Goal: Task Accomplishment & Management: Complete application form

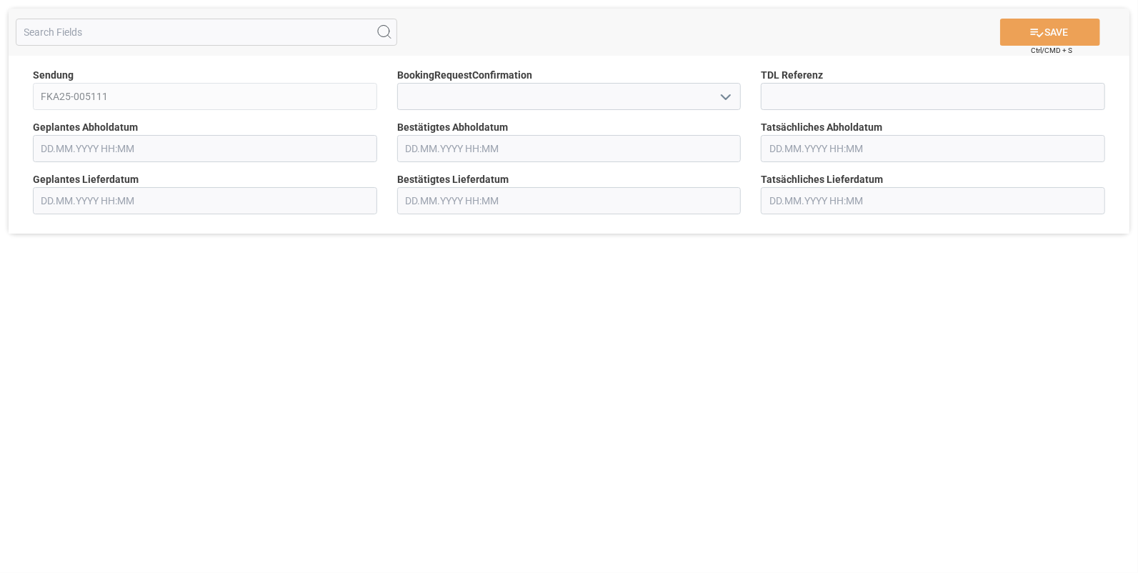
type input "[DATE] 00:00"
click at [725, 95] on icon "open menu" at bounding box center [725, 97] width 17 height 17
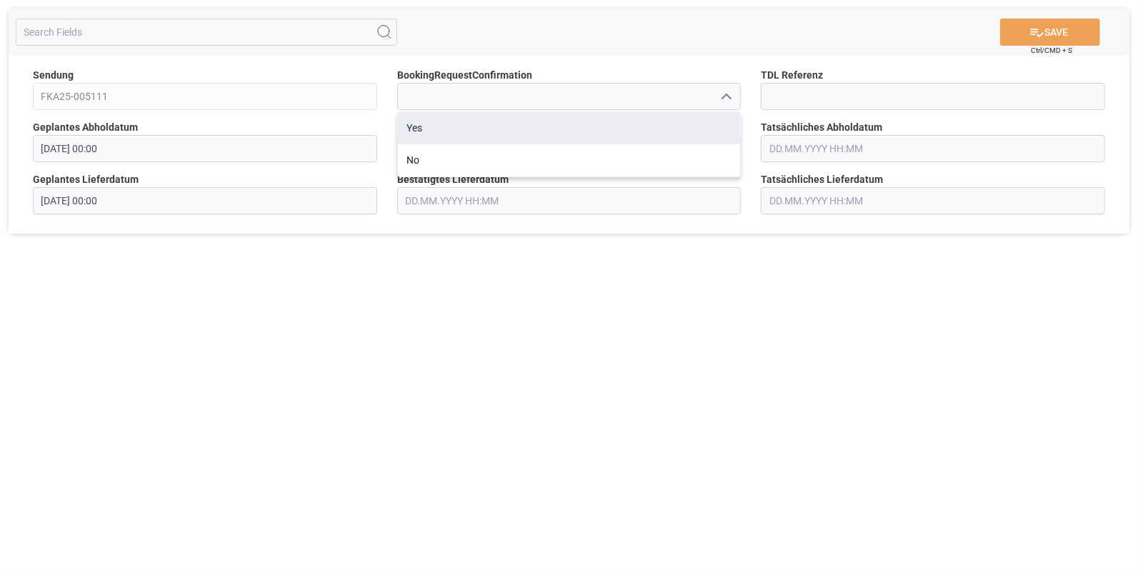
click at [407, 125] on div "Yes" at bounding box center [569, 128] width 343 height 32
type input "Yes"
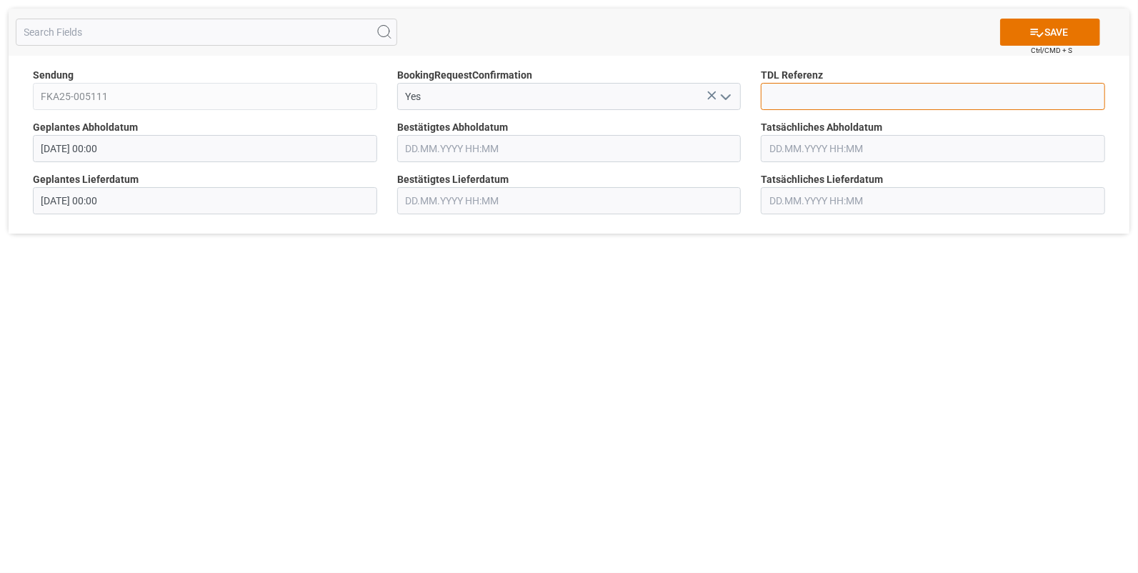
click at [782, 93] on input at bounding box center [933, 96] width 344 height 27
type input "10027607"
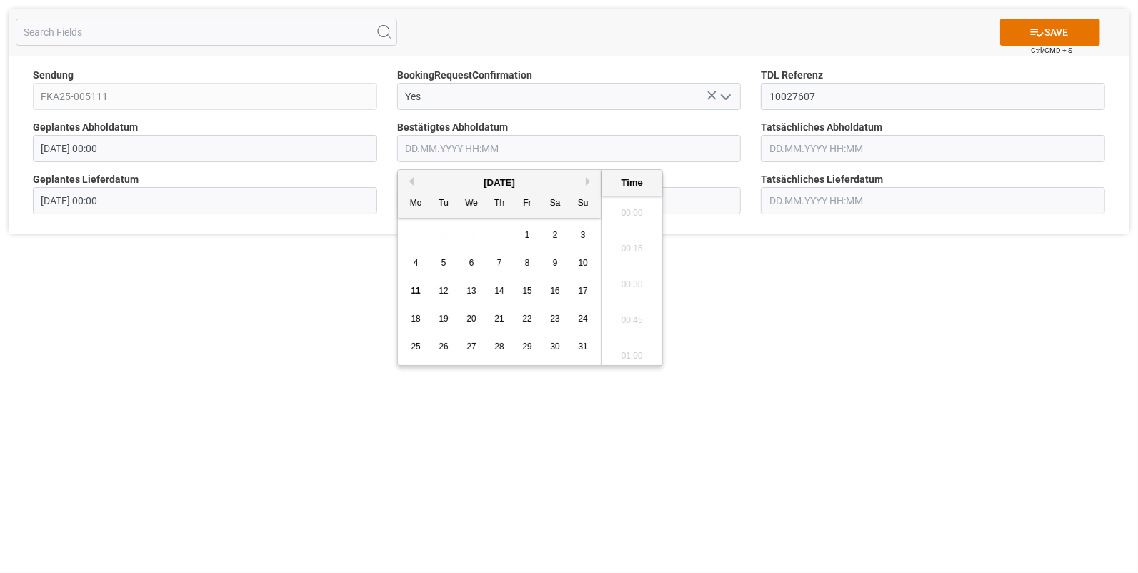
click at [434, 153] on input "text" at bounding box center [569, 148] width 344 height 27
click at [527, 262] on span "8" at bounding box center [527, 263] width 5 height 10
drag, startPoint x: 621, startPoint y: 261, endPoint x: 630, endPoint y: 259, distance: 8.7
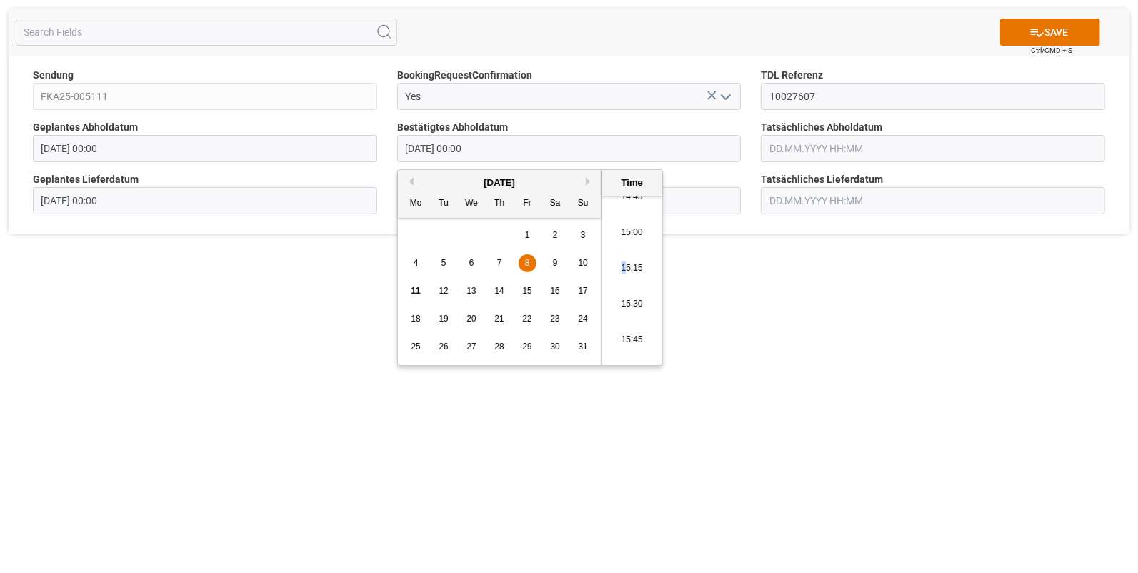
click at [622, 261] on li "15:15" at bounding box center [632, 269] width 61 height 36
type input "[DATE] 15:15"
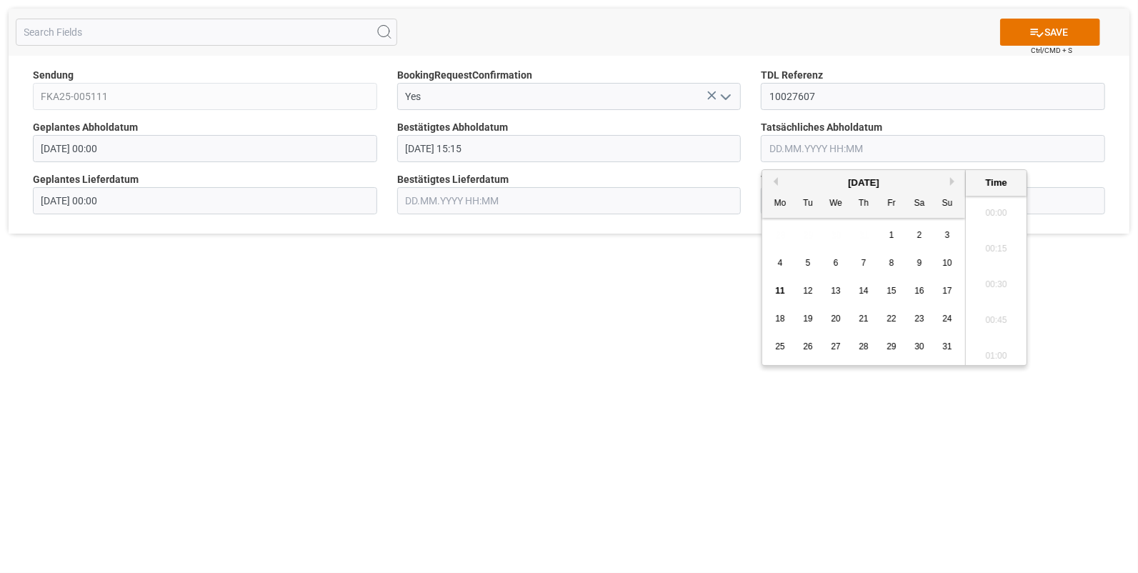
click at [806, 151] on input "text" at bounding box center [933, 148] width 344 height 27
click at [890, 261] on span "8" at bounding box center [892, 263] width 5 height 10
click at [1000, 214] on li "15:15" at bounding box center [996, 210] width 61 height 36
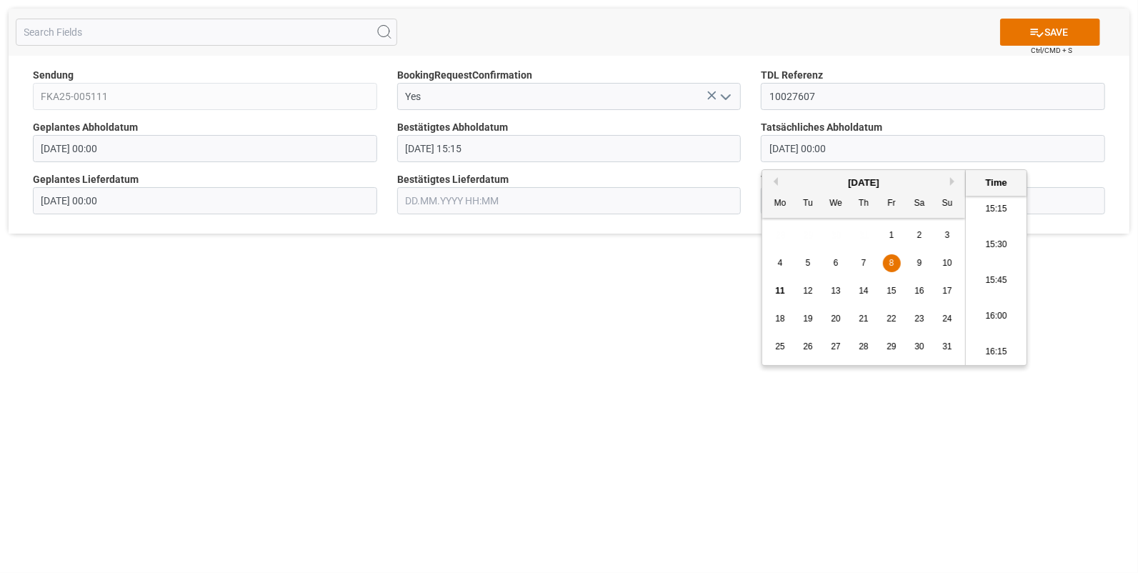
type input "[DATE] 15:15"
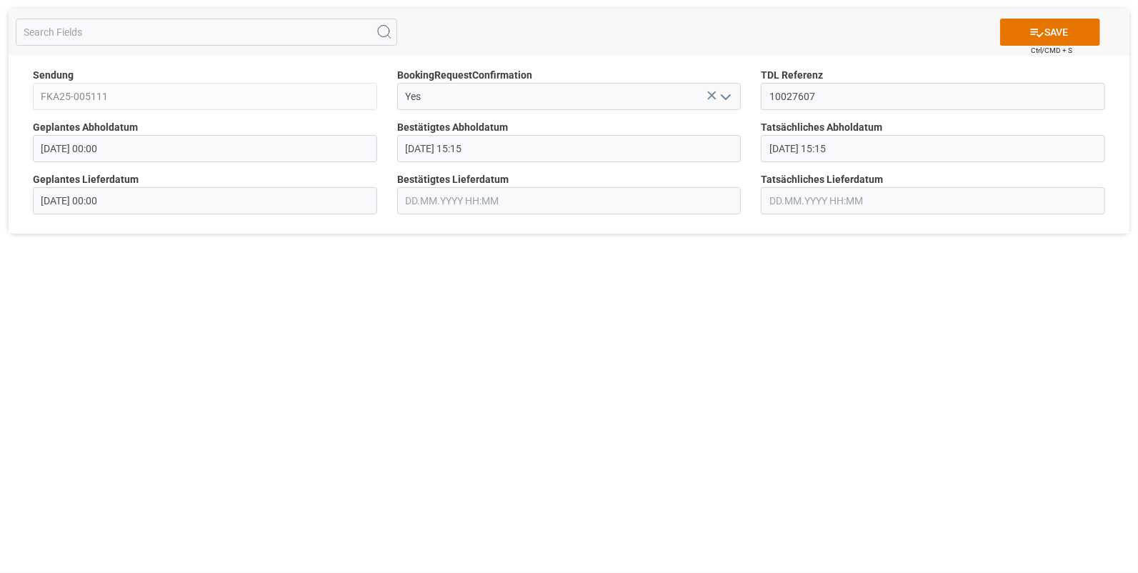
click at [455, 205] on input "text" at bounding box center [569, 200] width 344 height 27
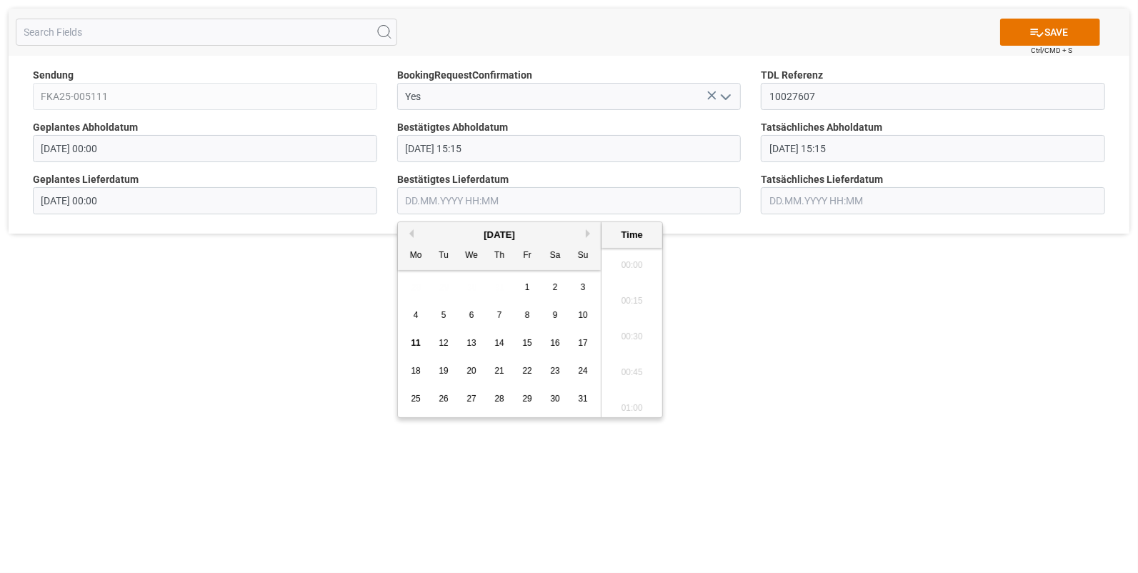
scroll to position [2720, 0]
click at [555, 312] on span "9" at bounding box center [555, 315] width 5 height 10
click at [626, 273] on li "09:30" at bounding box center [632, 274] width 61 height 36
type input "[DATE] 09:30"
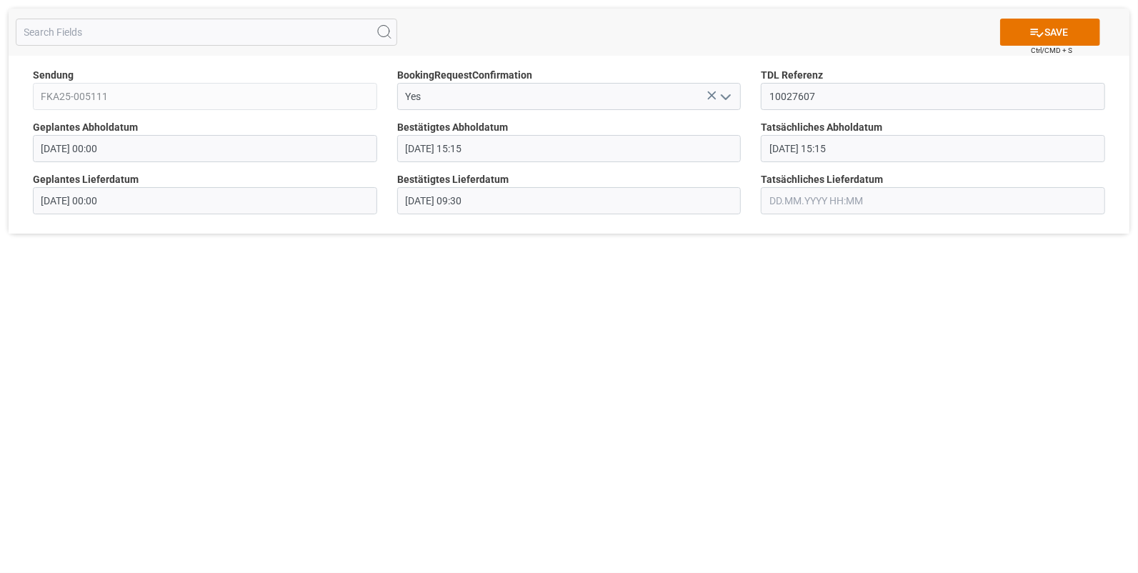
click at [777, 200] on input "text" at bounding box center [933, 200] width 344 height 27
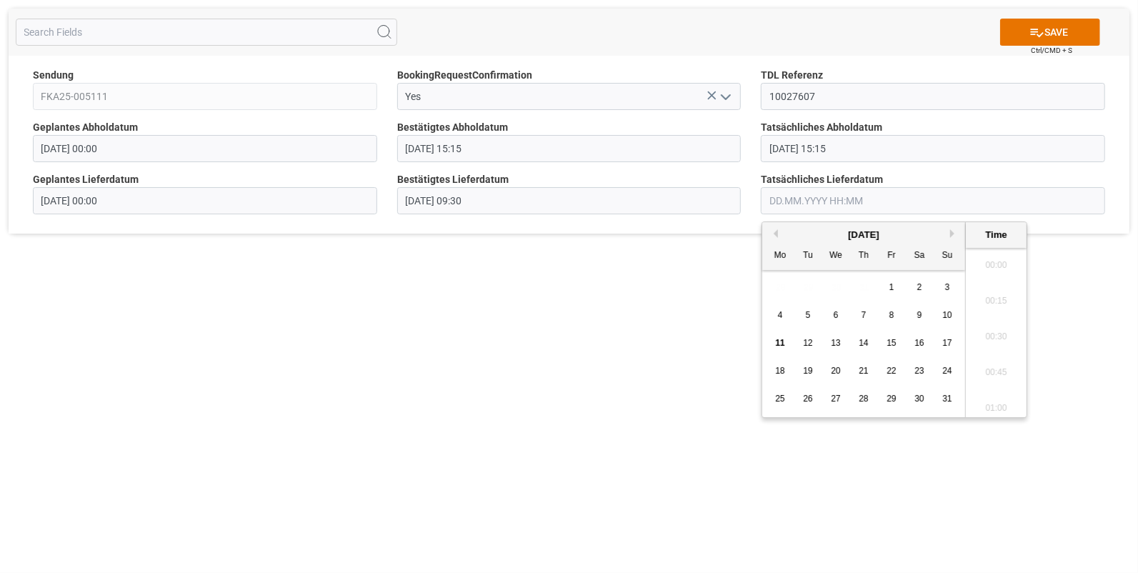
scroll to position [2720, 0]
click at [915, 313] on div "9" at bounding box center [920, 315] width 18 height 17
click at [984, 324] on li "09:30" at bounding box center [996, 333] width 61 height 36
type input "[DATE] 09:30"
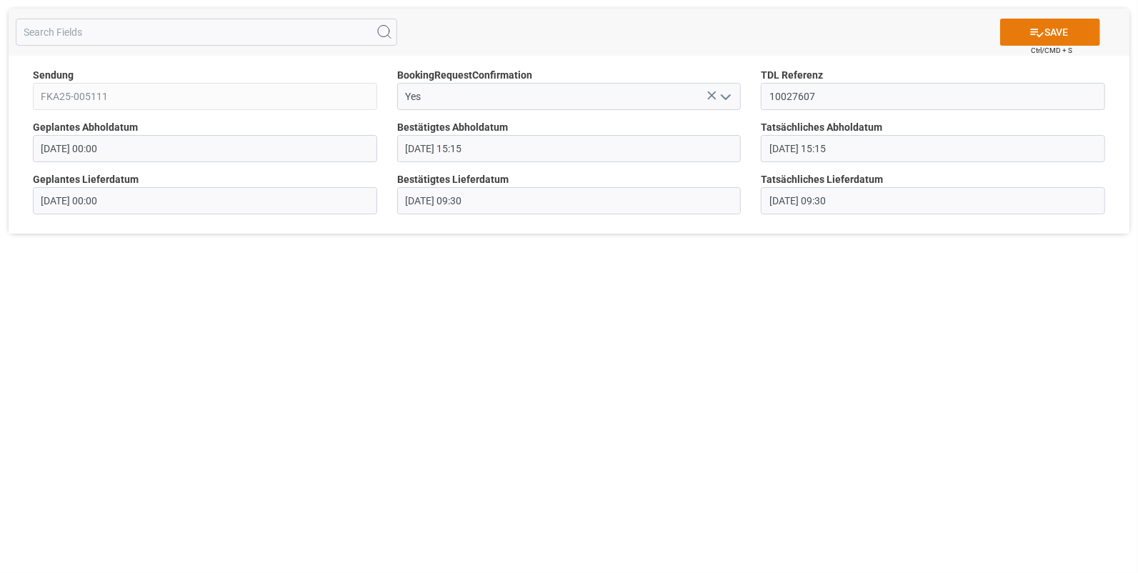
click at [1052, 29] on button "SAVE" at bounding box center [1050, 32] width 100 height 27
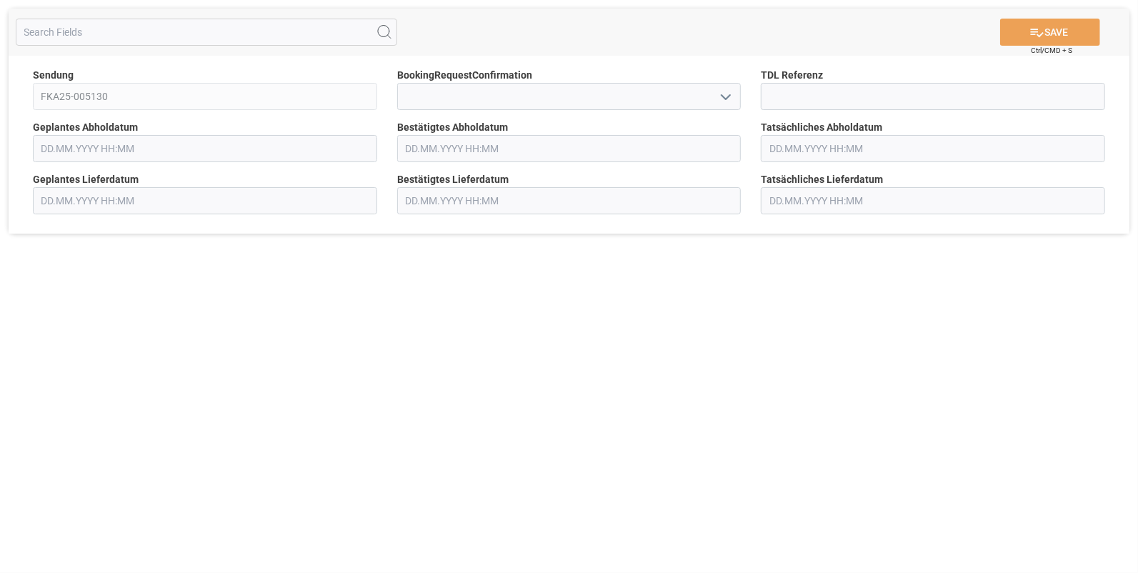
type input "[DATE] 00:00"
click at [725, 96] on icon "open menu" at bounding box center [725, 97] width 17 height 17
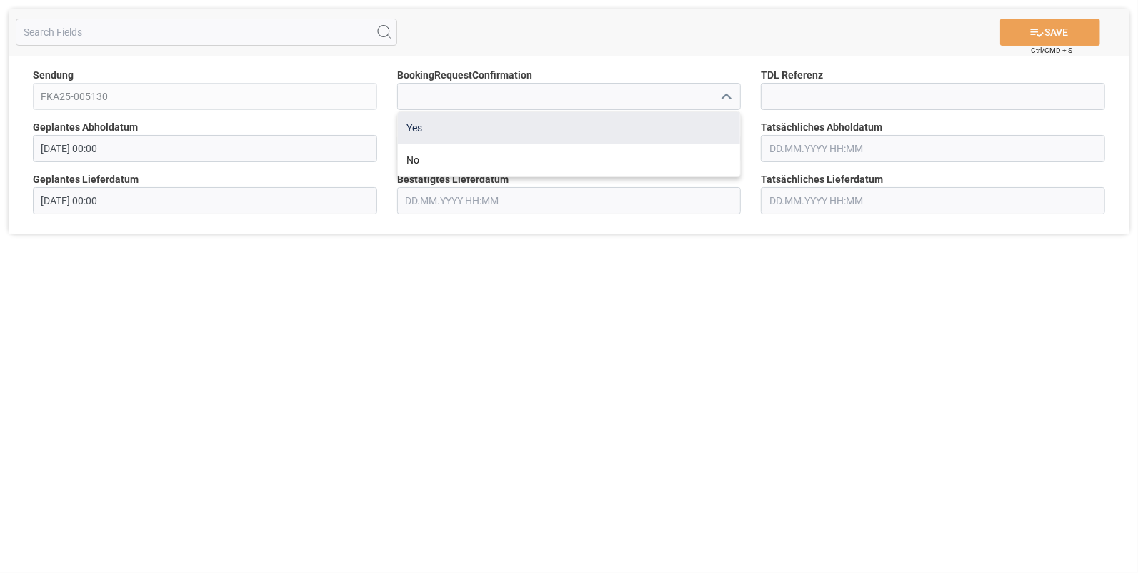
click at [413, 126] on div "Yes" at bounding box center [569, 128] width 343 height 32
type input "Yes"
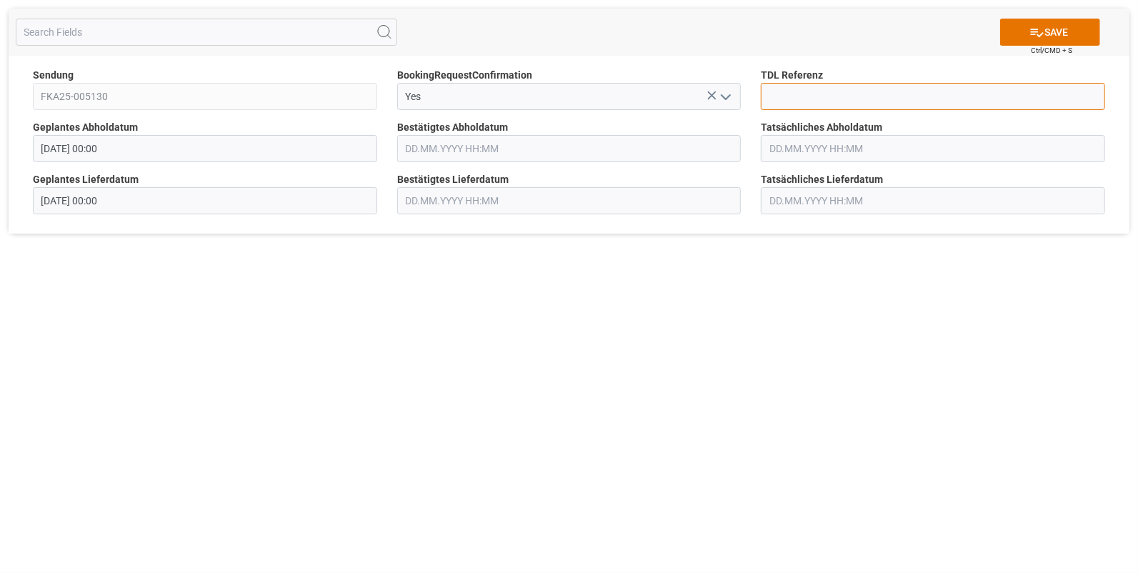
click at [764, 89] on input at bounding box center [933, 96] width 344 height 27
type input "10027609"
click at [414, 150] on input "text" at bounding box center [569, 148] width 344 height 27
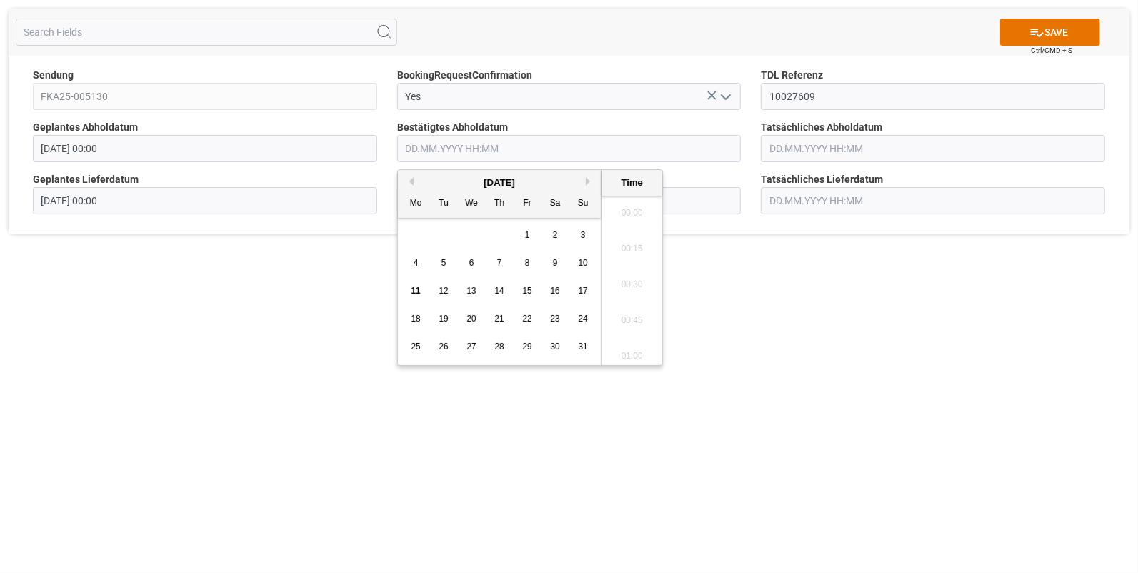
scroll to position [2720, 0]
click at [525, 264] on span "8" at bounding box center [527, 263] width 5 height 10
drag, startPoint x: 640, startPoint y: 227, endPoint x: 693, endPoint y: 199, distance: 60.7
click at [640, 227] on li "15:00" at bounding box center [632, 233] width 61 height 36
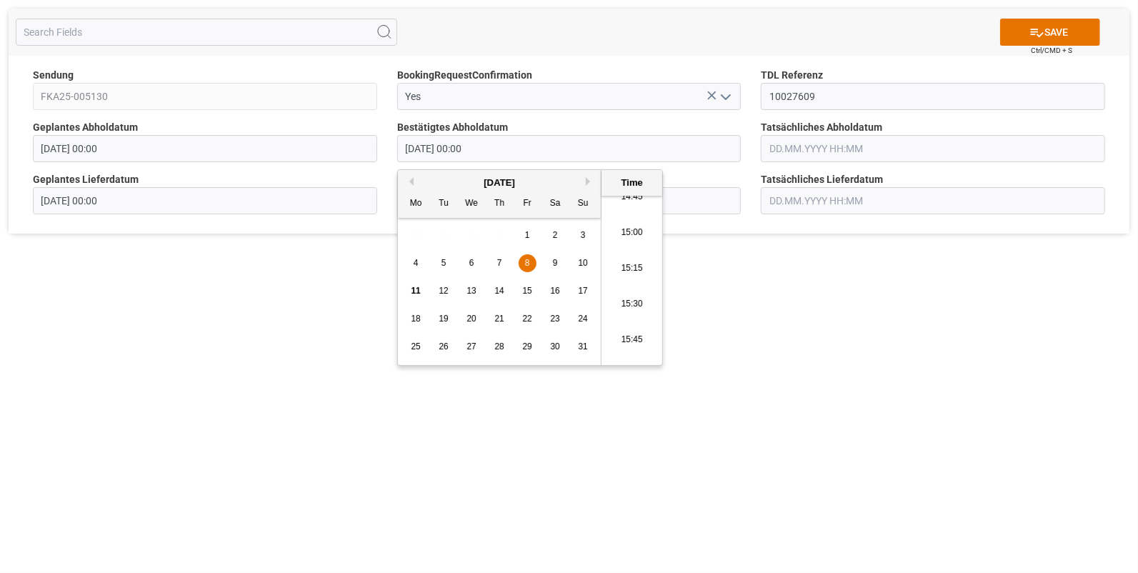
type input "08.08.2025 15:00"
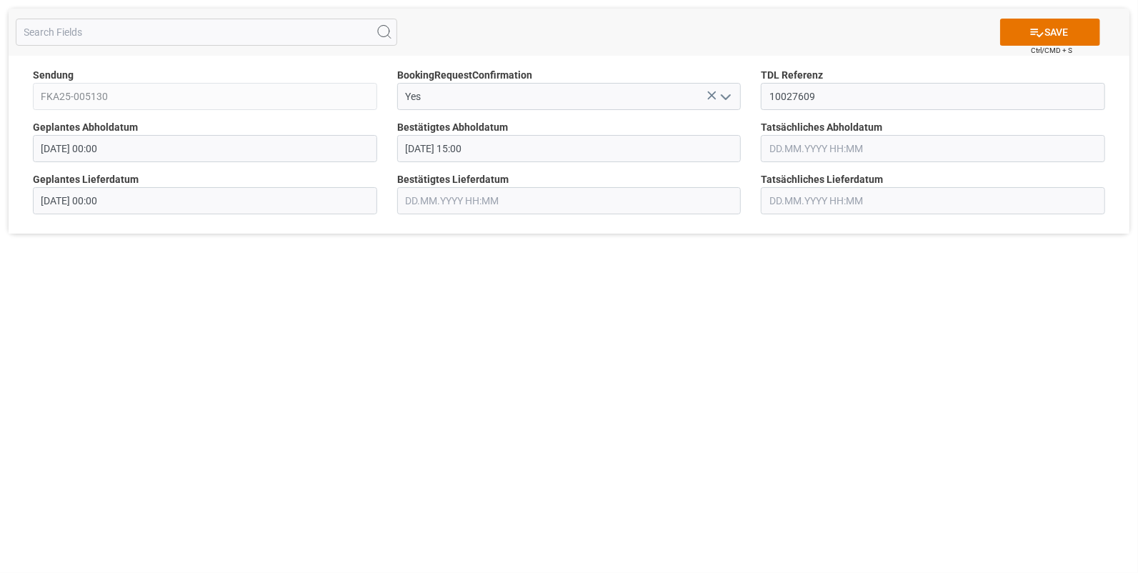
click at [775, 145] on input "text" at bounding box center [933, 148] width 344 height 27
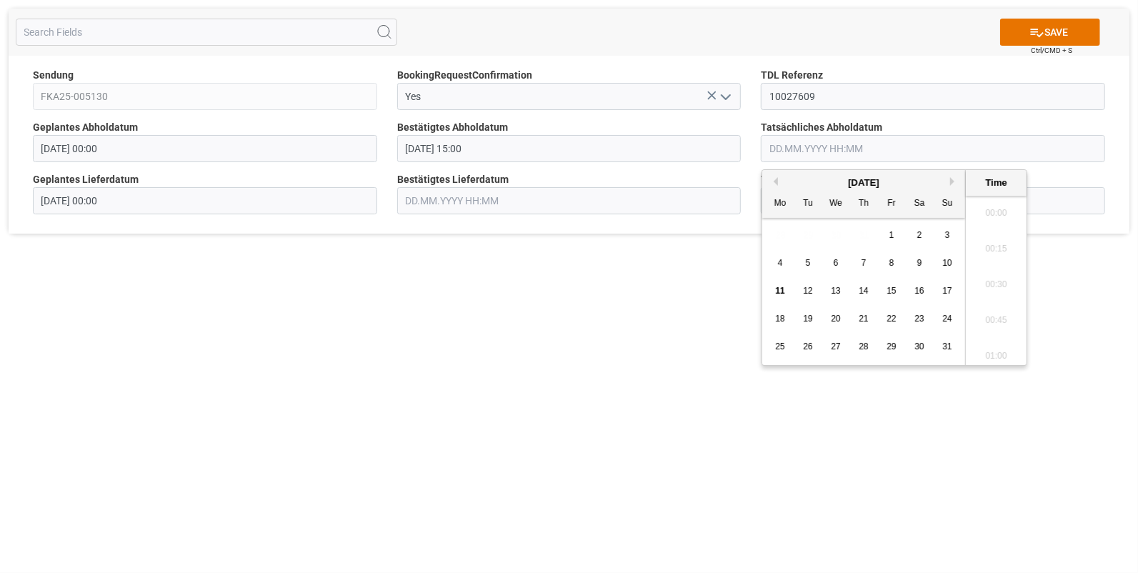
scroll to position [2720, 0]
click at [890, 258] on span "8" at bounding box center [892, 263] width 5 height 10
click at [981, 232] on li "15:00" at bounding box center [996, 233] width 61 height 36
type input "08.08.2025 15:00"
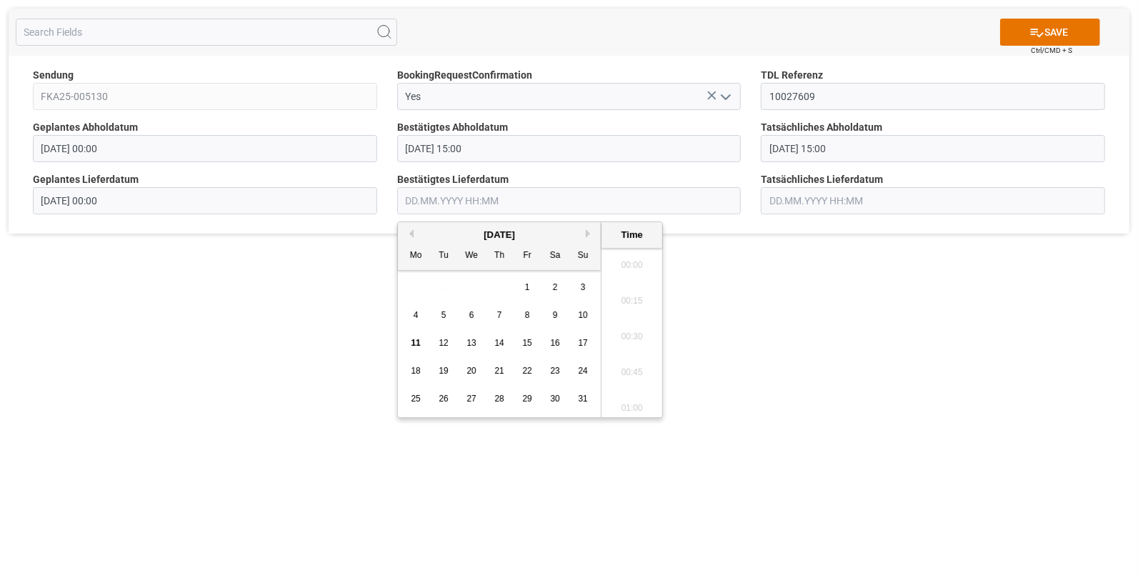
click at [420, 204] on input "text" at bounding box center [569, 200] width 344 height 27
click at [554, 313] on span "9" at bounding box center [555, 315] width 5 height 10
click at [625, 258] on li "07:45" at bounding box center [632, 262] width 61 height 36
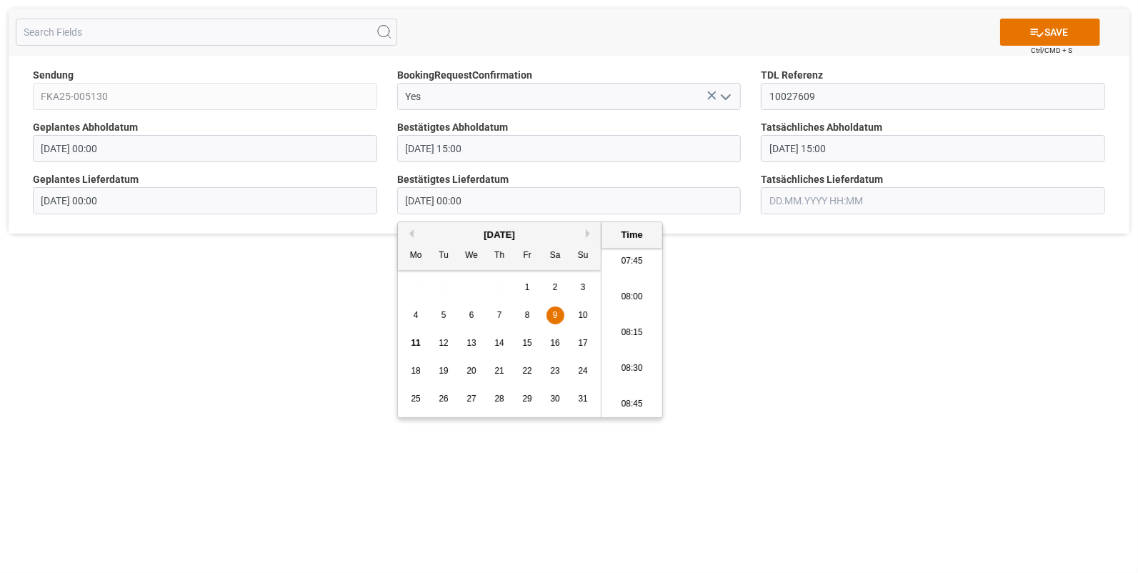
type input "09.08.2025 07:45"
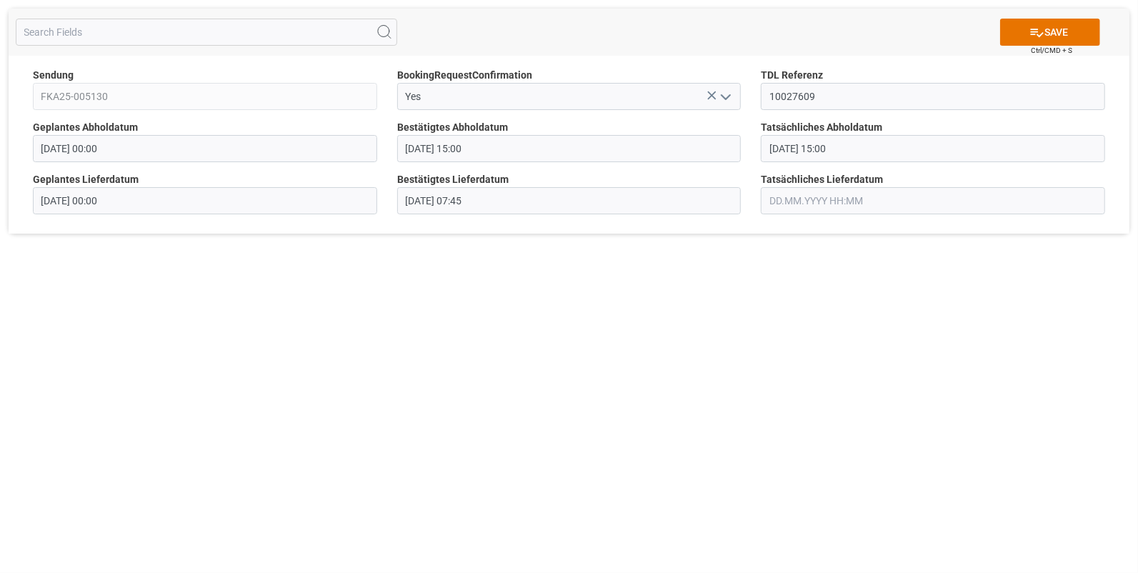
click at [804, 184] on span "Tatsächliches Lieferdatum" at bounding box center [822, 179] width 122 height 15
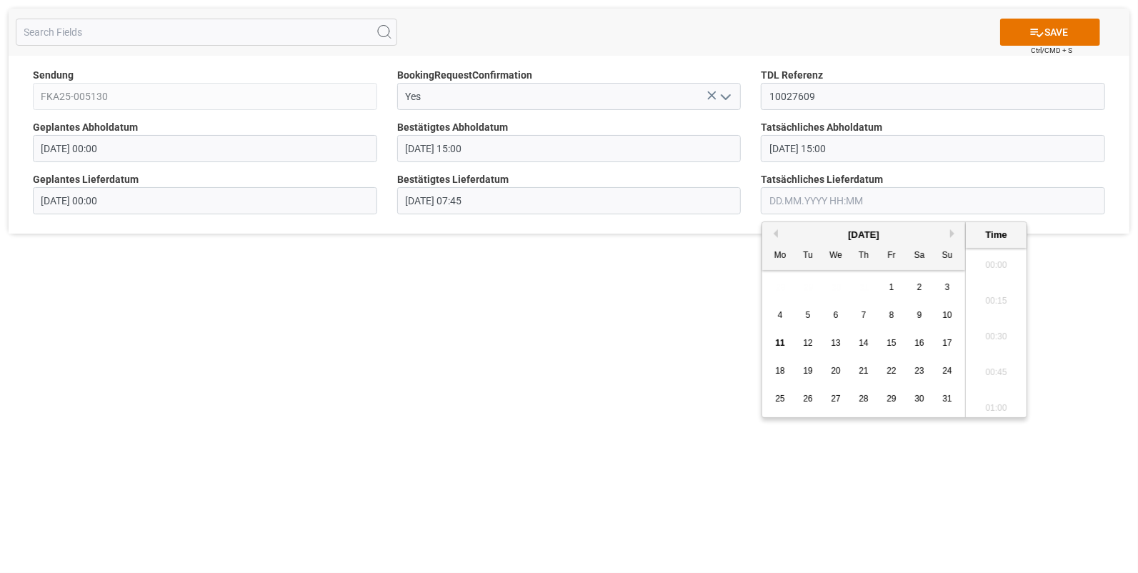
click at [812, 199] on input "text" at bounding box center [933, 200] width 344 height 27
click at [919, 314] on span "9" at bounding box center [920, 315] width 5 height 10
click at [892, 314] on span "8" at bounding box center [892, 315] width 5 height 10
click at [776, 344] on span "11" at bounding box center [779, 343] width 9 height 10
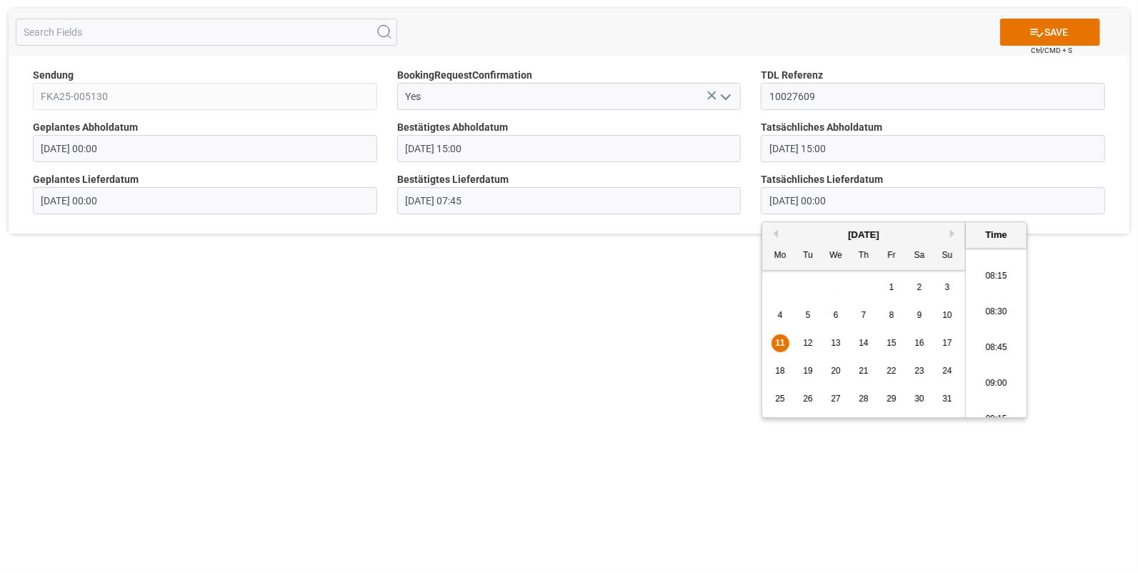
scroll to position [1148, 0]
drag, startPoint x: 1000, startPoint y: 362, endPoint x: 992, endPoint y: 347, distance: 16.3
click at [997, 361] on li "08:45" at bounding box center [996, 369] width 61 height 36
type input "11.08.2025 08:45"
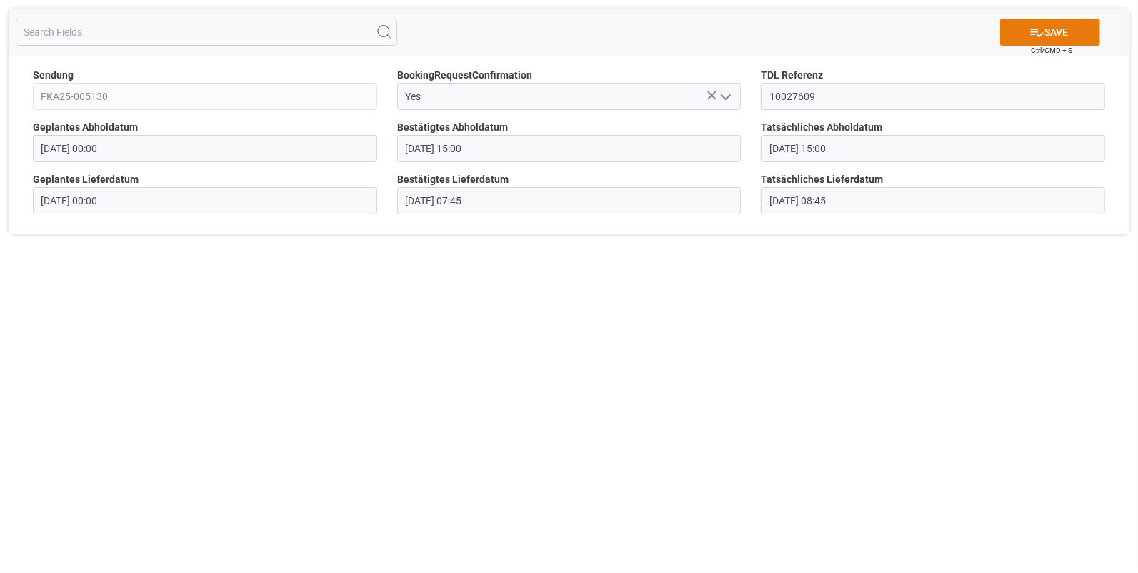
click at [1032, 22] on button "SAVE" at bounding box center [1050, 32] width 100 height 27
click at [727, 98] on polyline "open menu" at bounding box center [726, 97] width 9 height 4
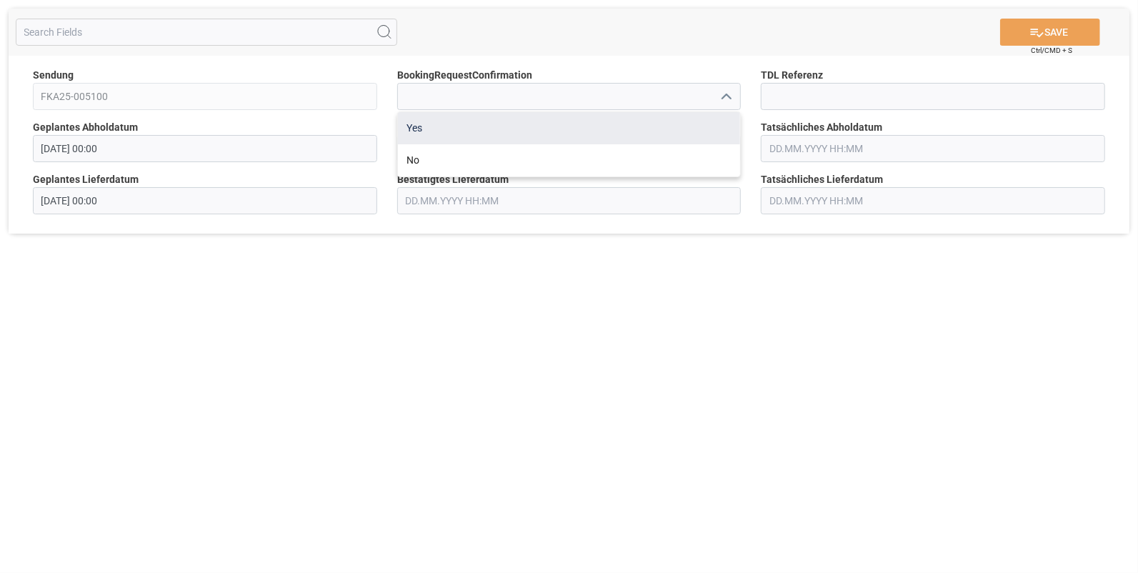
click at [429, 125] on div "Yes" at bounding box center [569, 128] width 343 height 32
type input "Yes"
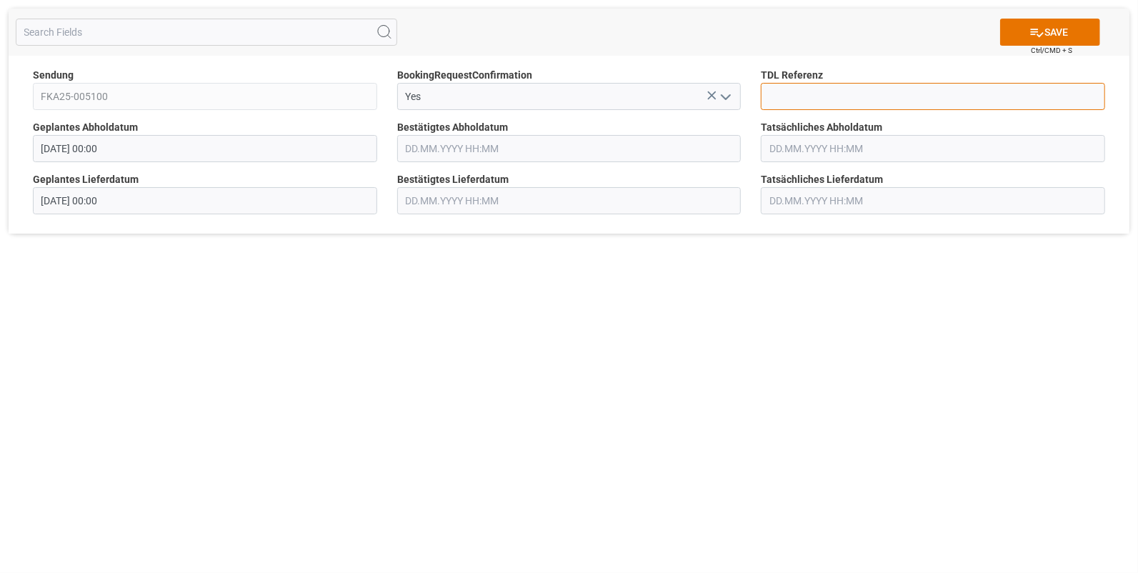
click at [786, 99] on input at bounding box center [933, 96] width 344 height 27
type input "10027611"
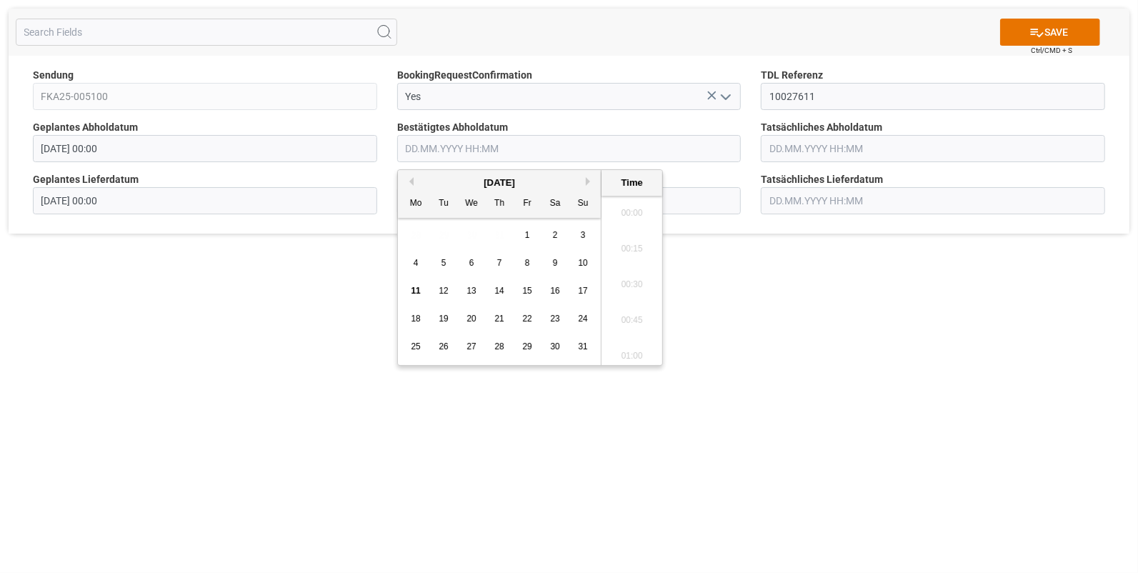
click at [437, 143] on input "text" at bounding box center [569, 148] width 344 height 27
click at [526, 261] on span "8" at bounding box center [527, 263] width 5 height 10
click at [634, 199] on li "14:15" at bounding box center [632, 210] width 61 height 36
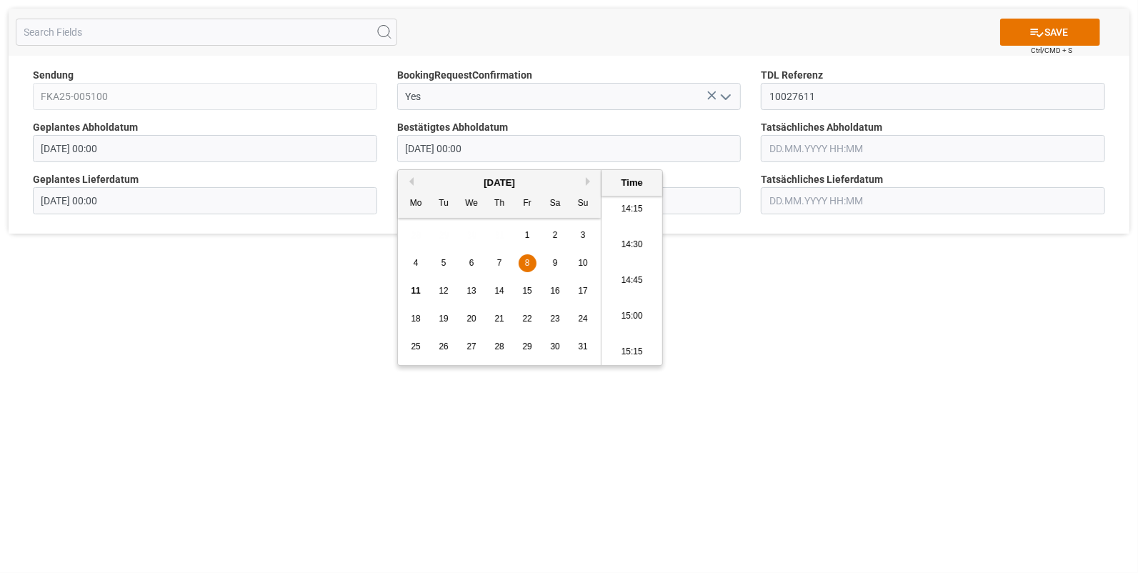
type input "08.08.2025 14:15"
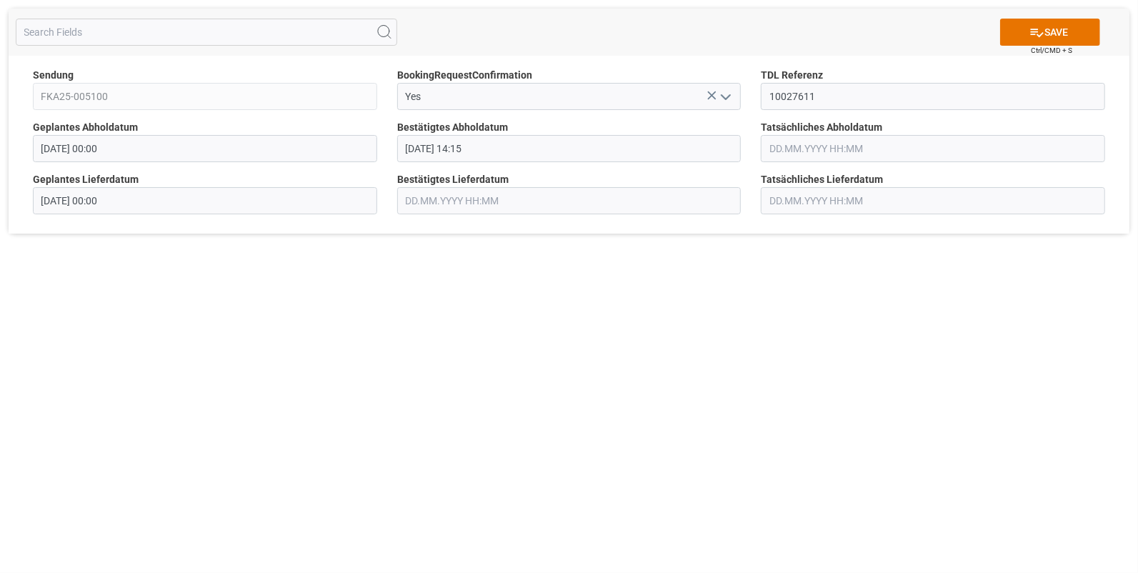
click at [784, 145] on input "text" at bounding box center [933, 148] width 344 height 27
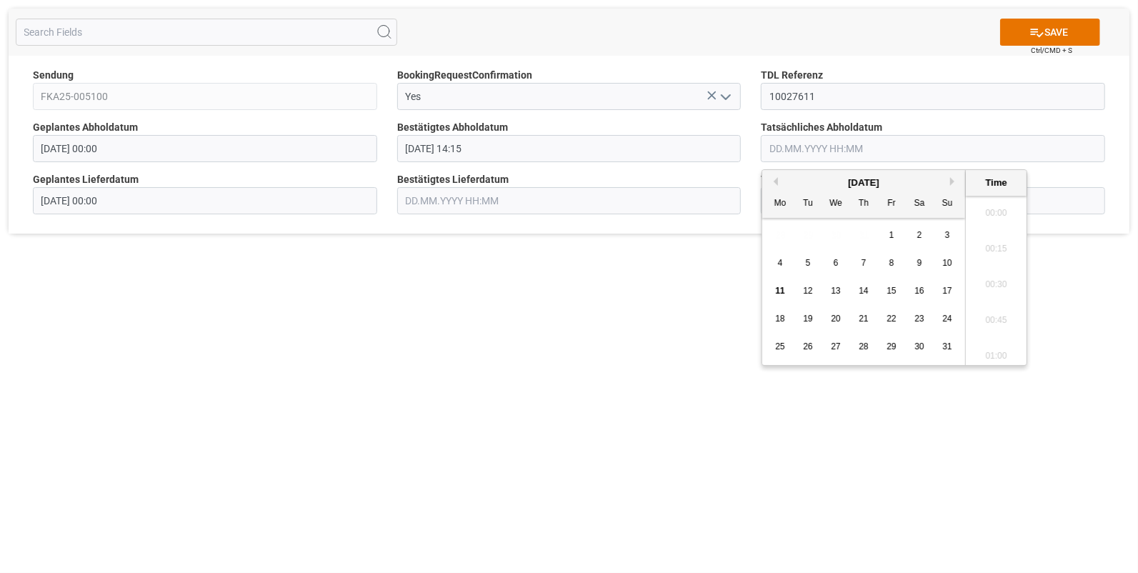
scroll to position [2755, 0]
click at [890, 261] on span "8" at bounding box center [892, 263] width 5 height 10
click at [990, 318] on li "14:15" at bounding box center [996, 328] width 61 height 36
type input "08.08.2025 14:15"
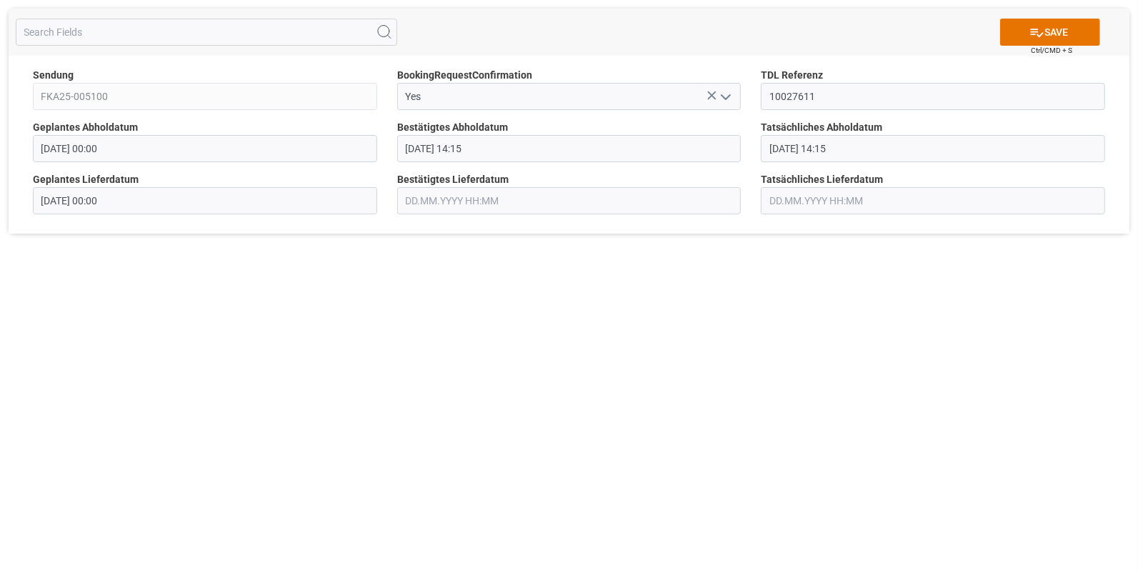
click at [422, 195] on input "text" at bounding box center [569, 200] width 344 height 27
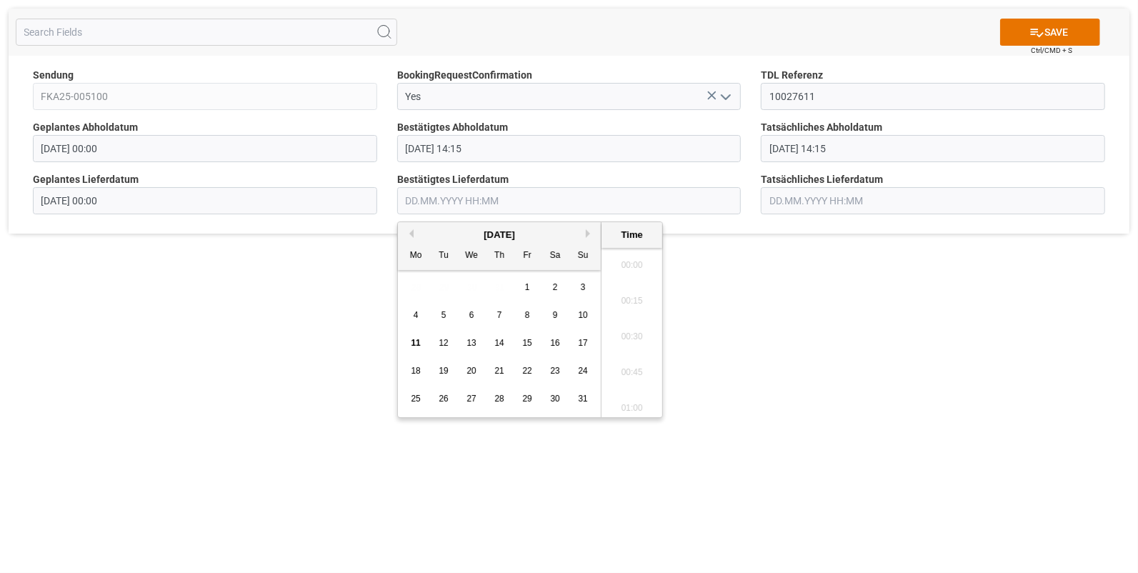
scroll to position [2755, 0]
click at [414, 336] on div "11" at bounding box center [416, 343] width 18 height 17
click at [630, 282] on li "12:45" at bounding box center [632, 285] width 61 height 36
type input "11.08.2025 12:45"
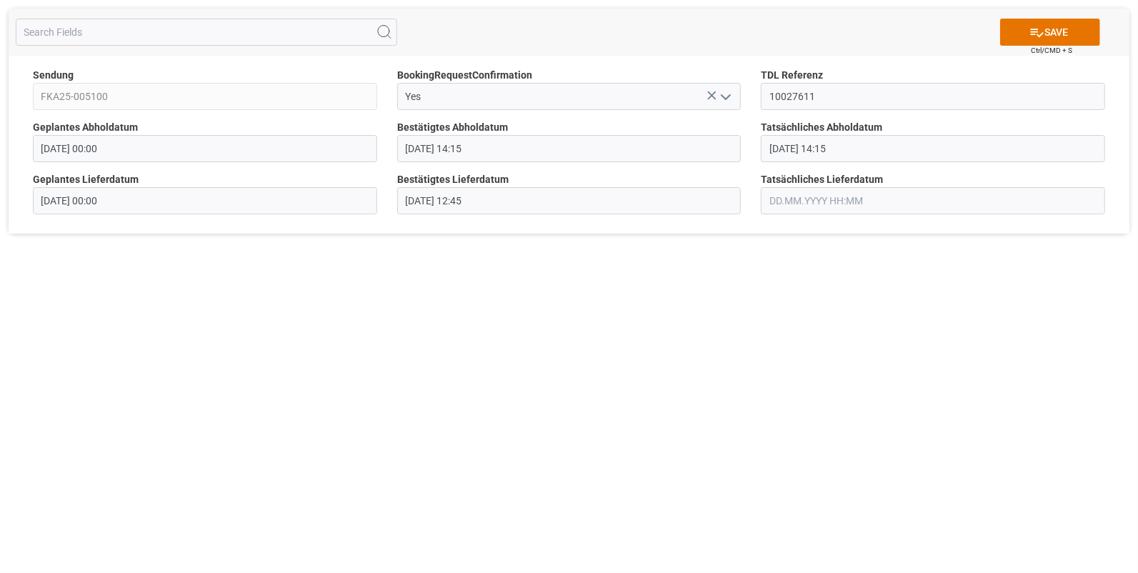
click at [785, 194] on input "text" at bounding box center [933, 200] width 344 height 27
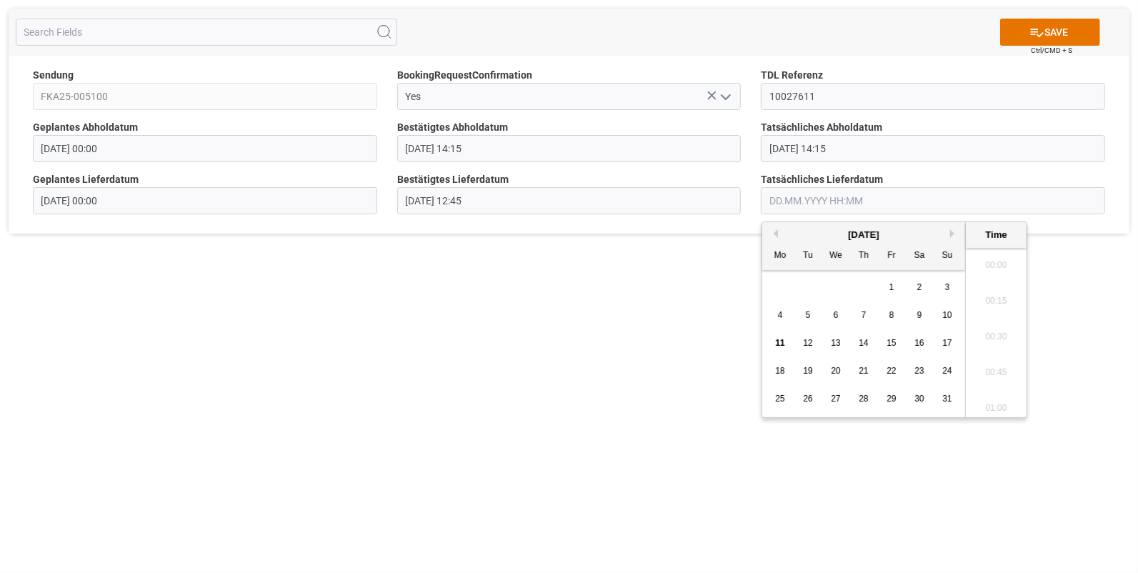
scroll to position [2755, 0]
click at [777, 341] on span "11" at bounding box center [779, 343] width 9 height 10
drag, startPoint x: 982, startPoint y: 318, endPoint x: 1000, endPoint y: 242, distance: 78.0
click at [980, 318] on li "13:00" at bounding box center [996, 321] width 61 height 36
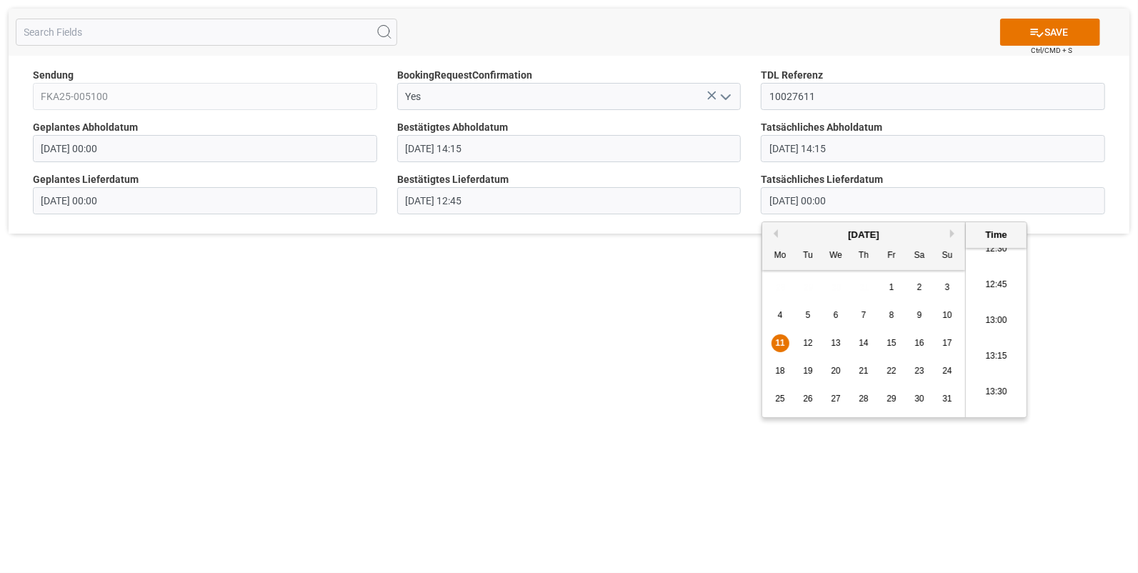
type input "11.08.2025 13:00"
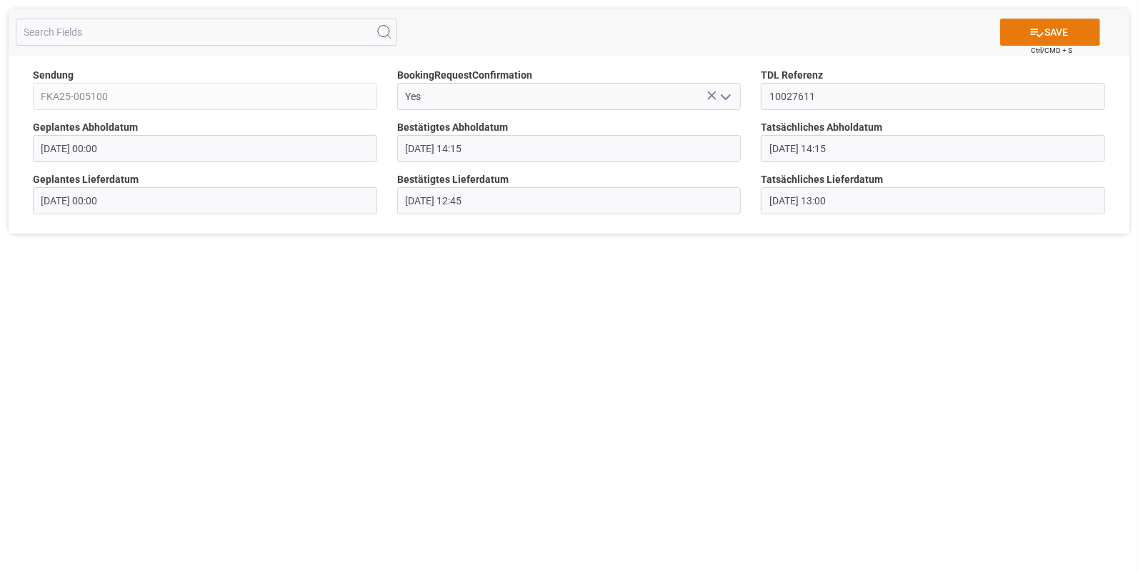
click at [1040, 31] on icon at bounding box center [1037, 32] width 15 height 15
click at [727, 95] on icon "open menu" at bounding box center [725, 97] width 17 height 17
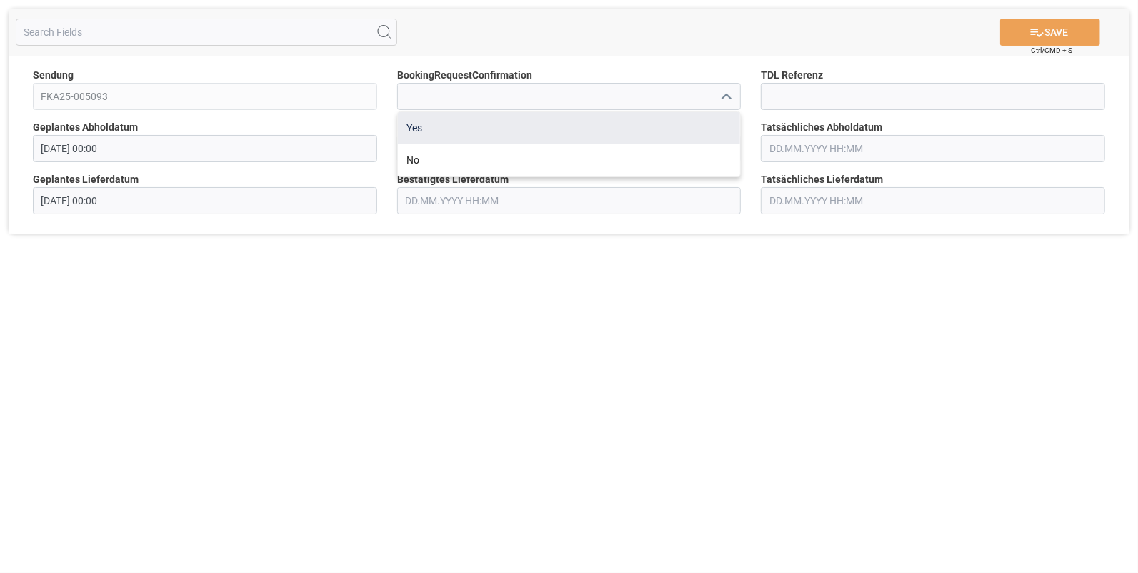
click at [430, 125] on div "Yes" at bounding box center [569, 128] width 343 height 32
type input "Yes"
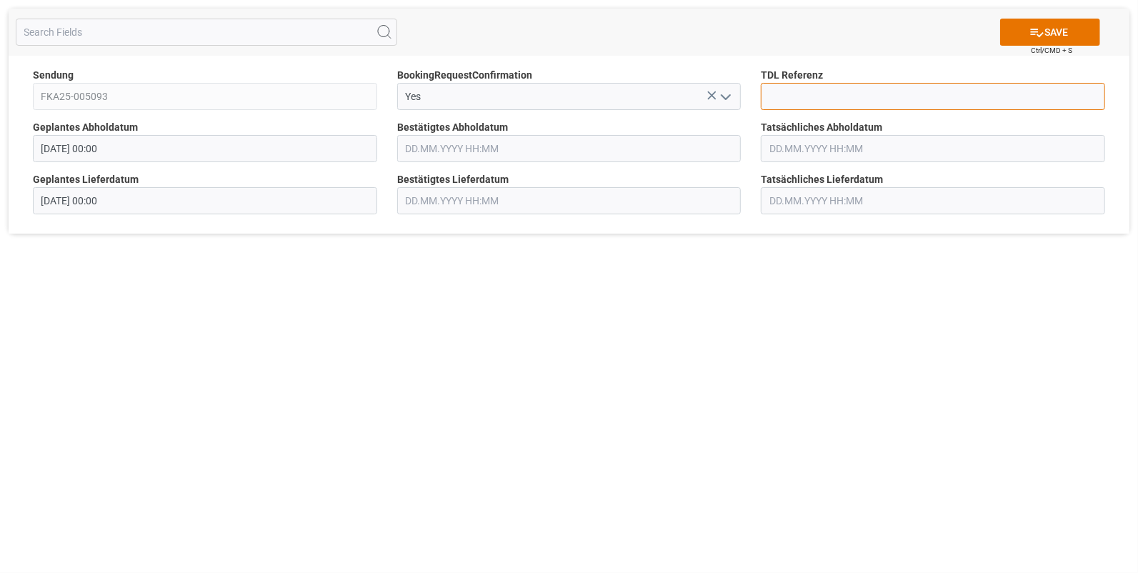
click at [784, 89] on input at bounding box center [933, 96] width 344 height 27
click at [788, 91] on input "100027610" at bounding box center [933, 96] width 344 height 27
type input "10027610"
click at [482, 147] on input "text" at bounding box center [569, 148] width 344 height 27
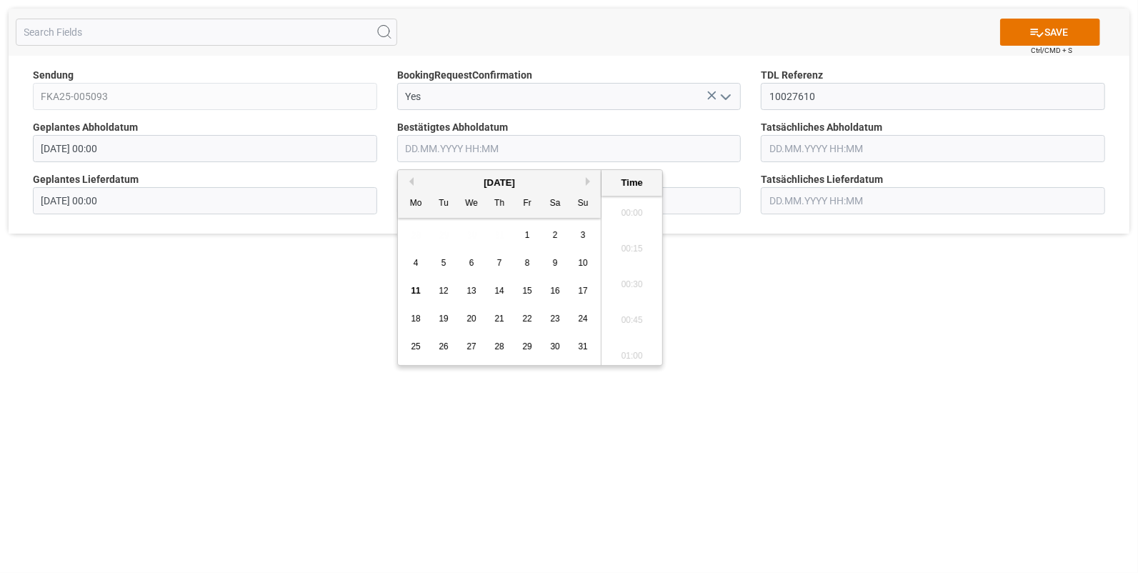
scroll to position [2755, 0]
click at [523, 260] on div "8" at bounding box center [528, 263] width 18 height 17
click at [625, 254] on li "14:30" at bounding box center [632, 245] width 61 height 36
type input "08.08.2025 14:30"
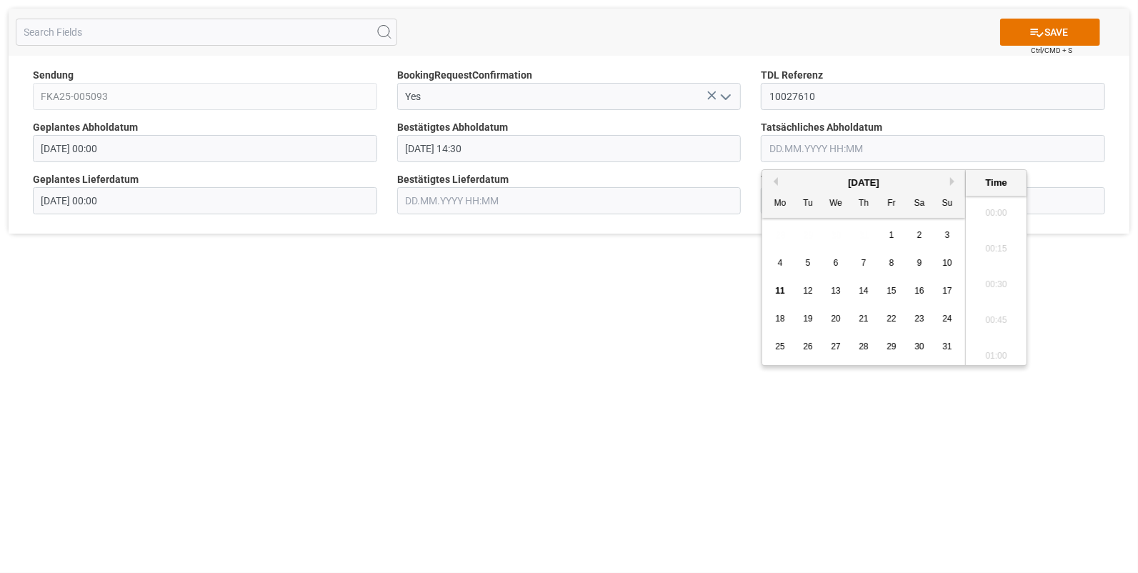
click at [772, 152] on input "text" at bounding box center [933, 148] width 344 height 27
click at [890, 263] on span "8" at bounding box center [892, 263] width 5 height 10
click at [993, 241] on li "14:30" at bounding box center [996, 245] width 61 height 36
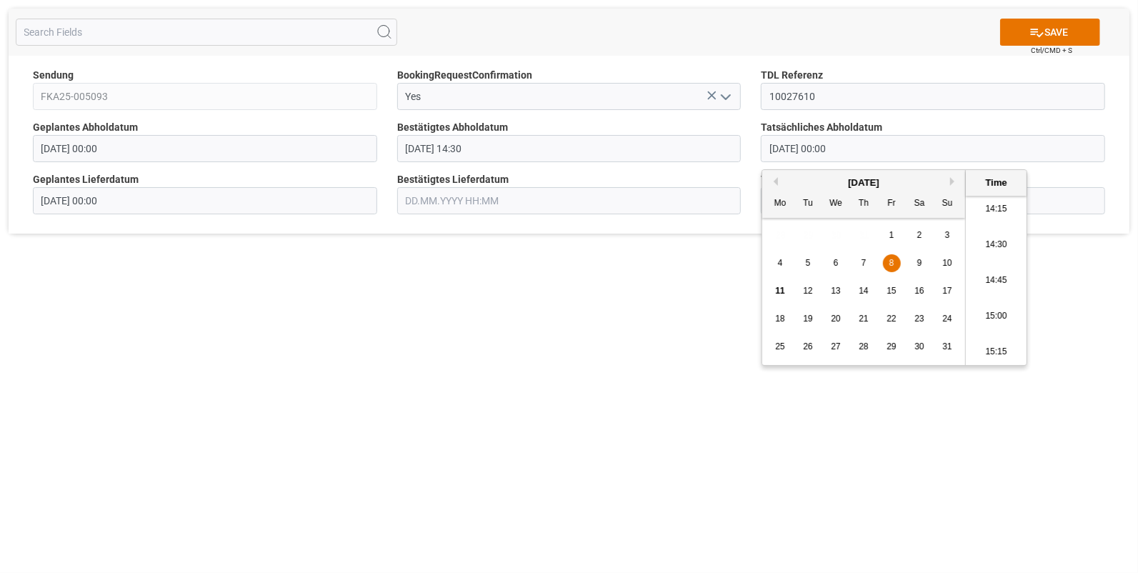
type input "08.08.2025 14:30"
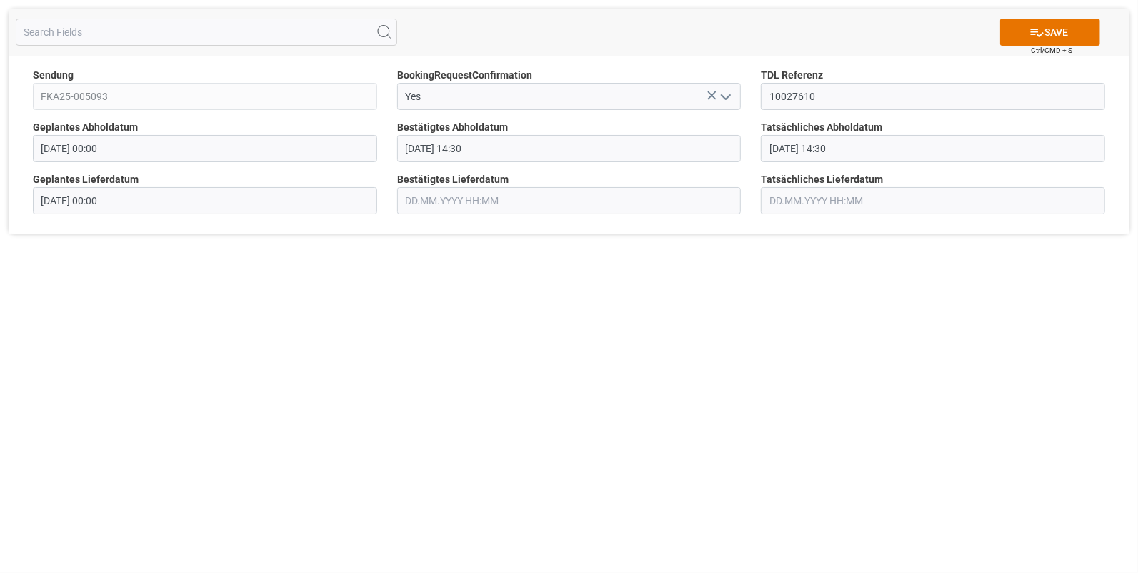
click at [425, 190] on input "text" at bounding box center [569, 200] width 344 height 27
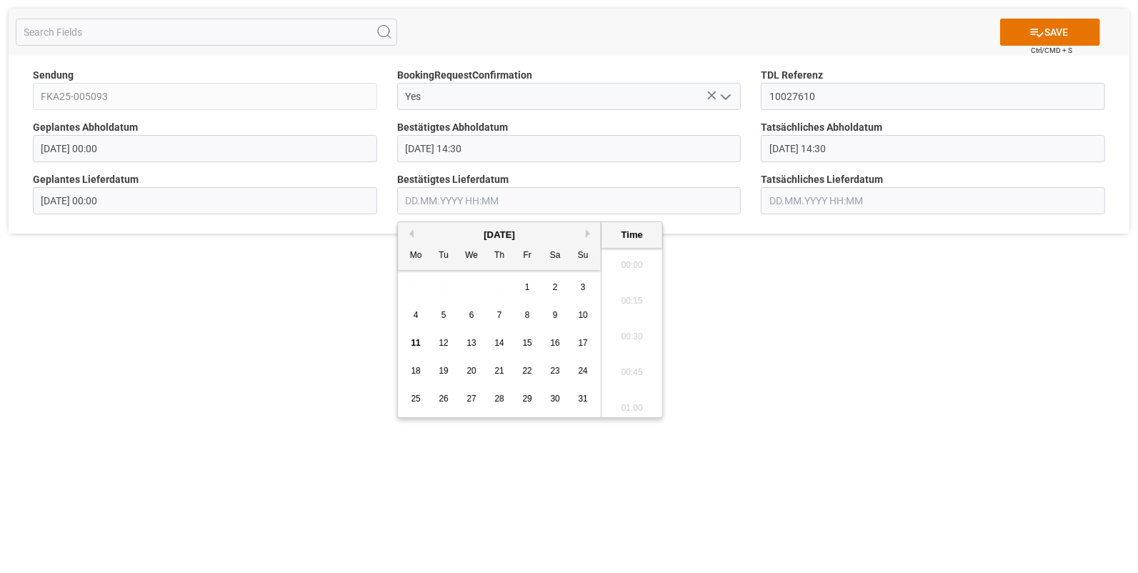
scroll to position [2755, 0]
click at [415, 343] on span "11" at bounding box center [415, 343] width 9 height 10
click at [617, 300] on li "14:30" at bounding box center [632, 297] width 61 height 36
type input "11.08.2025 14:30"
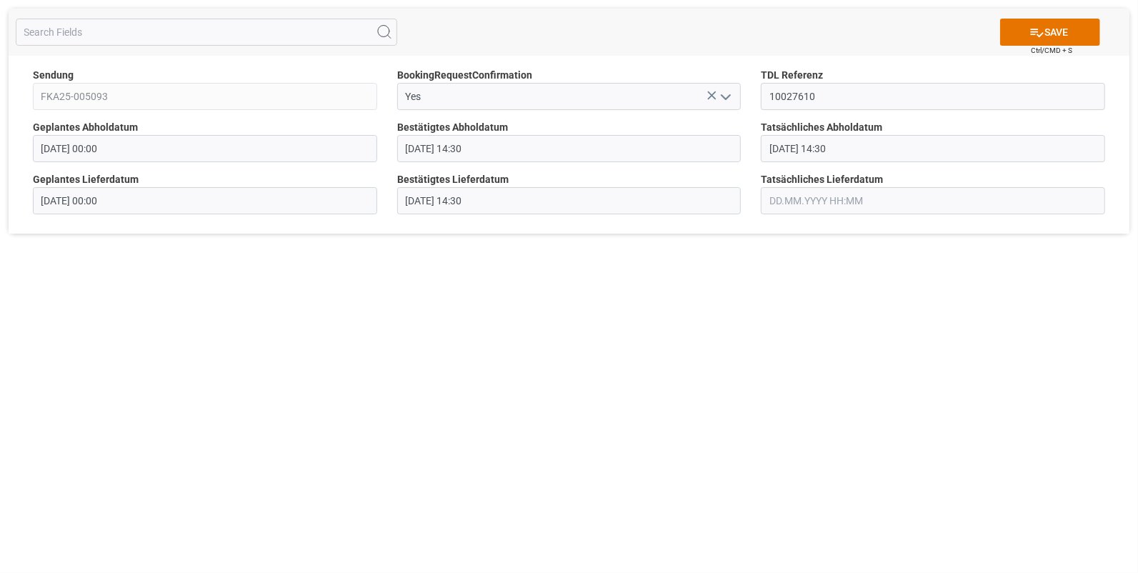
click at [797, 200] on input "text" at bounding box center [933, 200] width 344 height 27
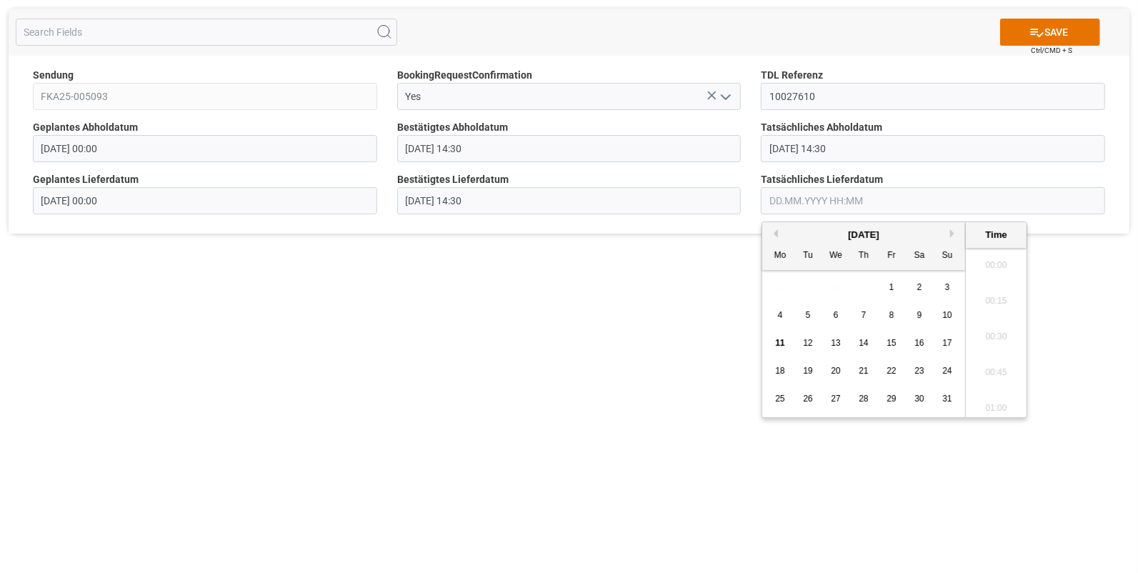
scroll to position [2755, 0]
click at [780, 339] on span "11" at bounding box center [779, 343] width 9 height 10
drag, startPoint x: 998, startPoint y: 374, endPoint x: 1010, endPoint y: 302, distance: 72.4
click at [997, 371] on li "14:15" at bounding box center [996, 380] width 61 height 36
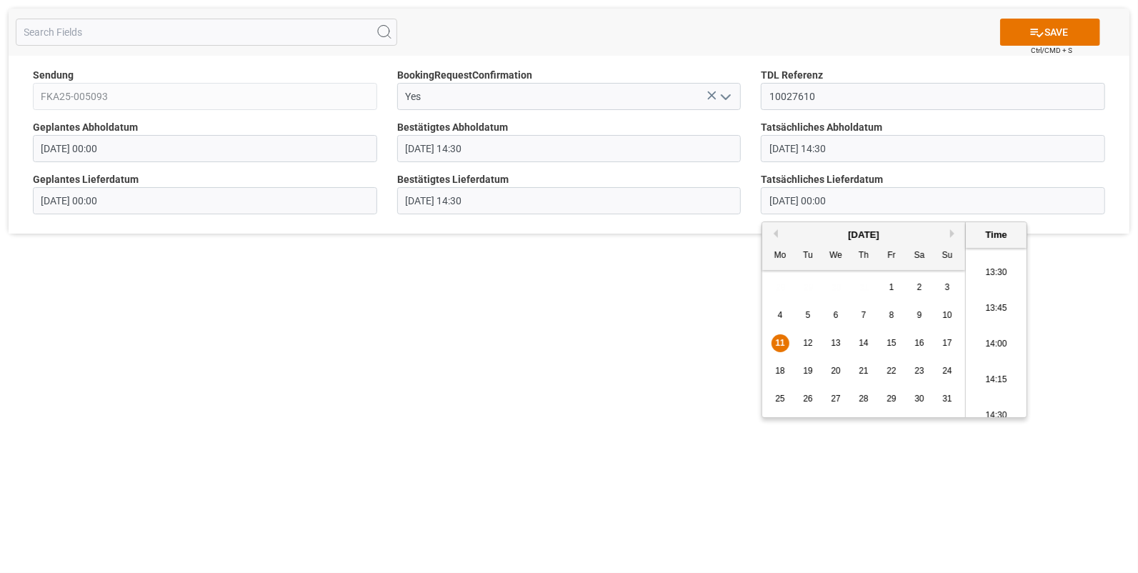
type input "11.08.2025 14:15"
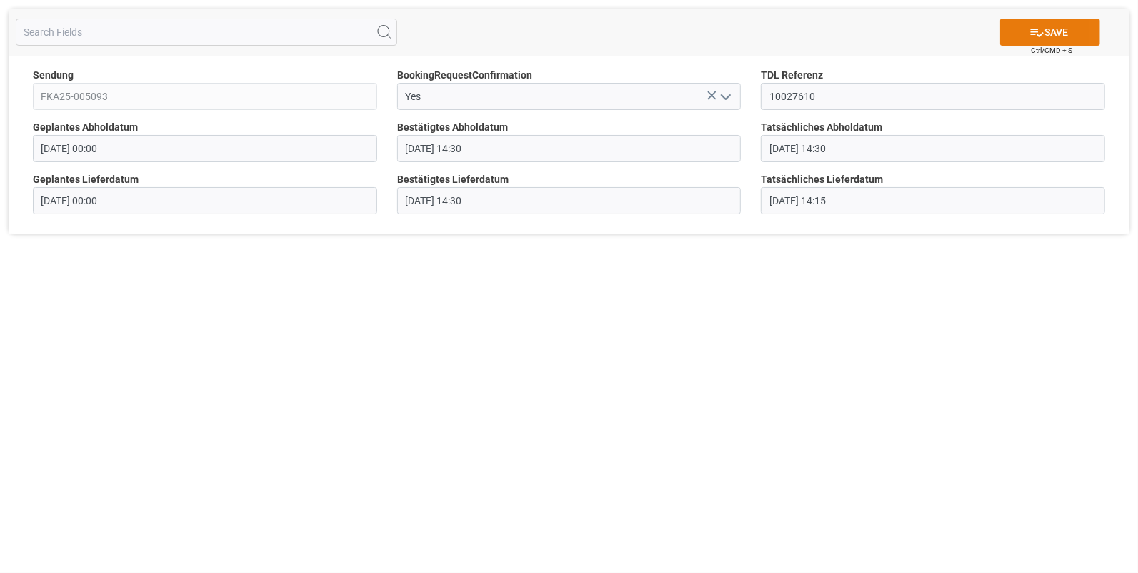
click at [1047, 29] on button "SAVE" at bounding box center [1050, 32] width 100 height 27
